Goal: Transaction & Acquisition: Purchase product/service

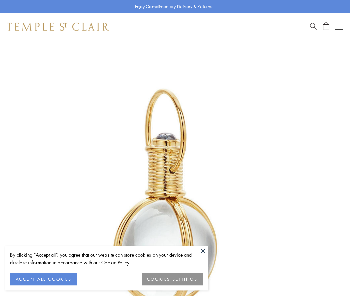
scroll to position [174, 0]
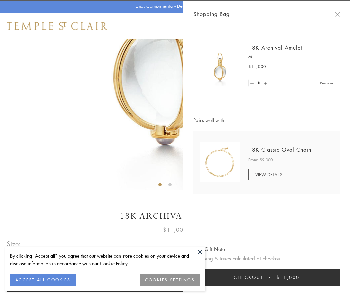
click at [266, 277] on button "Checkout $11,000" at bounding box center [266, 276] width 147 height 17
